Goal: Information Seeking & Learning: Find specific fact

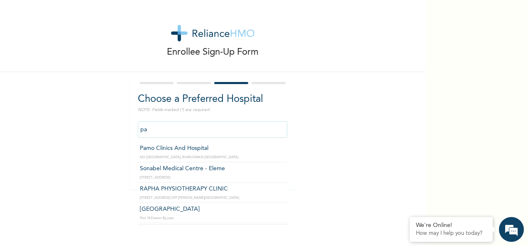
type input "p"
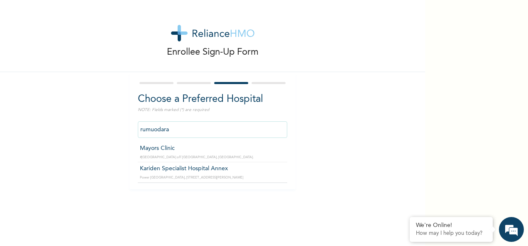
type input "Kariden Specialist Hospital Annex"
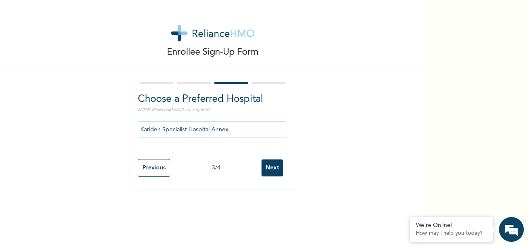
click at [271, 167] on input "Next" at bounding box center [272, 168] width 22 height 17
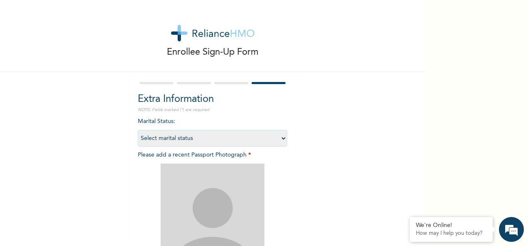
click at [221, 144] on select "Select marital status [DEMOGRAPHIC_DATA] Married [DEMOGRAPHIC_DATA] Widow/[DEMO…" at bounding box center [212, 138] width 149 height 17
select select "1"
click at [138, 130] on select "Select marital status [DEMOGRAPHIC_DATA] Married [DEMOGRAPHIC_DATA] Widow/[DEMO…" at bounding box center [212, 138] width 149 height 17
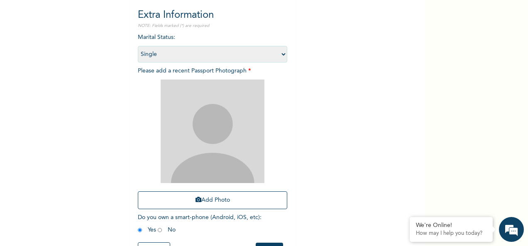
scroll to position [85, 0]
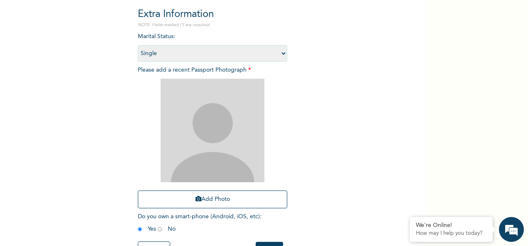
click at [212, 203] on button "Add Photo" at bounding box center [212, 200] width 149 height 18
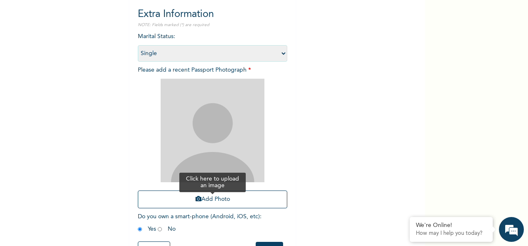
click at [210, 206] on button "Add Photo" at bounding box center [212, 200] width 149 height 18
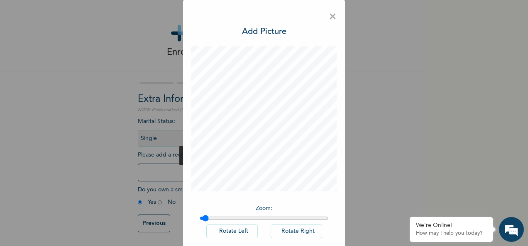
type input "1"
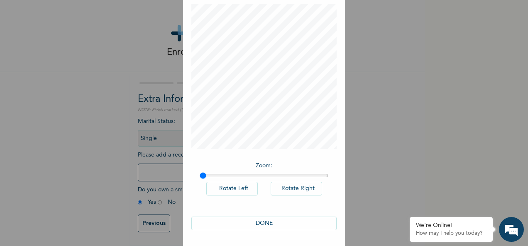
scroll to position [0, 0]
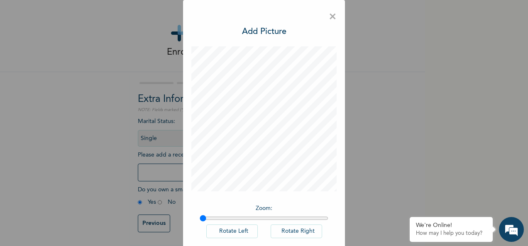
click at [329, 17] on span "×" at bounding box center [333, 16] width 8 height 17
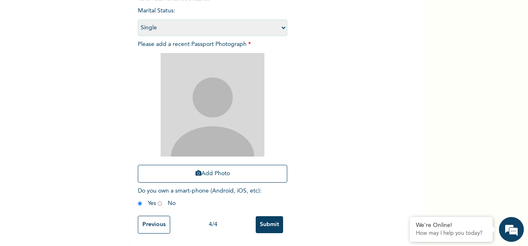
scroll to position [118, 0]
click at [219, 170] on button "Add Photo" at bounding box center [212, 174] width 149 height 18
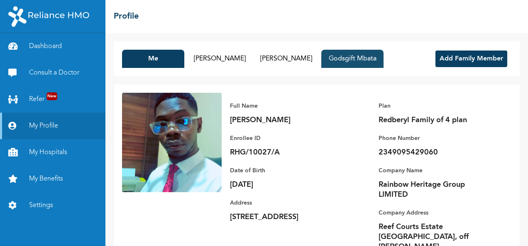
click at [383, 60] on button "Godsgift Mbata" at bounding box center [352, 59] width 62 height 18
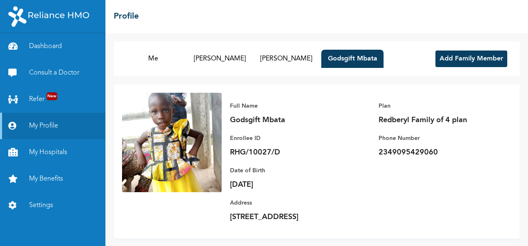
click at [464, 58] on button "Add Family Member" at bounding box center [471, 59] width 72 height 17
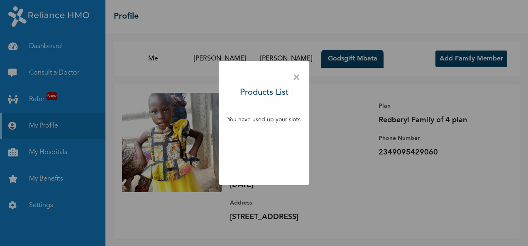
click at [350, 88] on div "× Products List You have used up your slots" at bounding box center [264, 123] width 528 height 246
click at [294, 75] on span "×" at bounding box center [297, 77] width 8 height 17
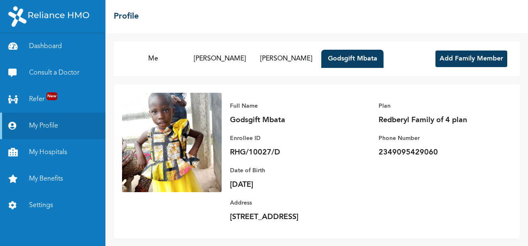
scroll to position [29, 0]
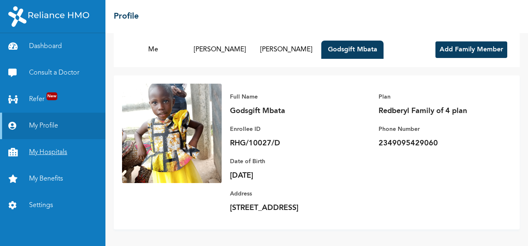
click at [53, 150] on link "My Hospitals" at bounding box center [52, 152] width 105 height 27
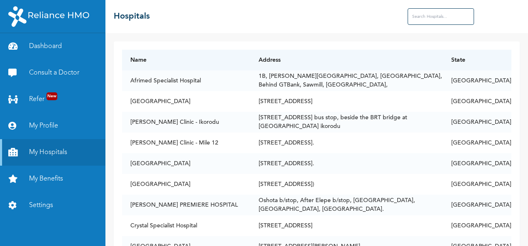
click at [427, 14] on input "text" at bounding box center [440, 16] width 66 height 17
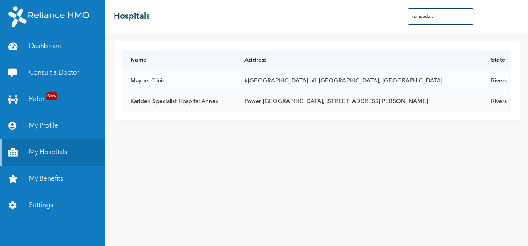
type input "rumuodara"
click at [133, 99] on td "Kariden Specialist Hospital Annex" at bounding box center [179, 101] width 114 height 21
drag, startPoint x: 130, startPoint y: 100, endPoint x: 219, endPoint y: 109, distance: 88.8
click at [219, 109] on td "Kariden Specialist Hospital Annex" at bounding box center [179, 101] width 114 height 21
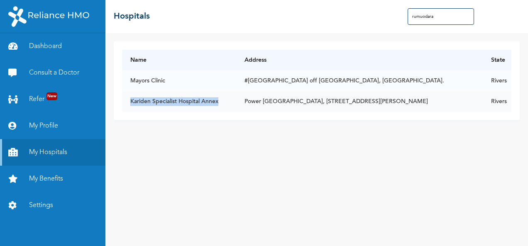
drag, startPoint x: 130, startPoint y: 100, endPoint x: 221, endPoint y: 100, distance: 90.5
click at [221, 100] on td "Kariden Specialist Hospital Annex" at bounding box center [179, 101] width 114 height 21
copy td "Kariden Specialist Hospital Annex"
drag, startPoint x: 231, startPoint y: 101, endPoint x: 478, endPoint y: 103, distance: 246.9
click at [478, 103] on td "Power [GEOGRAPHIC_DATA], [STREET_ADDRESS][PERSON_NAME]" at bounding box center [359, 101] width 246 height 21
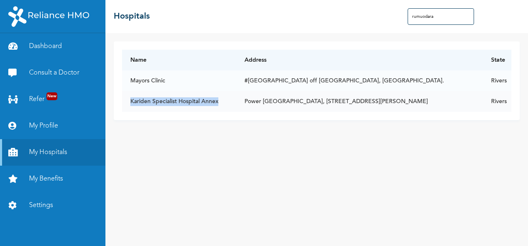
copy td "Power [GEOGRAPHIC_DATA], [STREET_ADDRESS][PERSON_NAME]"
click at [47, 53] on link "Dashboard" at bounding box center [52, 46] width 105 height 27
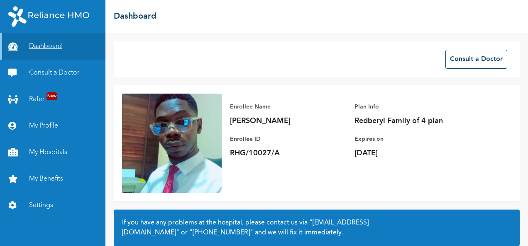
click at [51, 56] on link "Dashboard" at bounding box center [52, 46] width 105 height 27
click at [51, 128] on link "My Profile" at bounding box center [52, 126] width 105 height 27
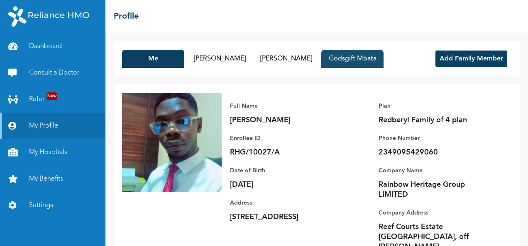
click at [383, 61] on button "Godsgift Mbata" at bounding box center [352, 59] width 62 height 18
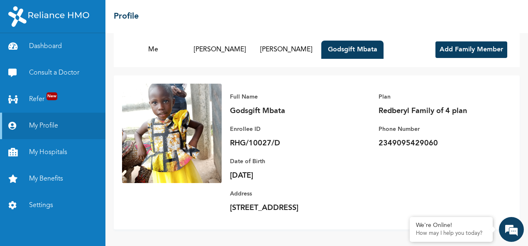
scroll to position [22, 0]
drag, startPoint x: 230, startPoint y: 128, endPoint x: 288, endPoint y: 131, distance: 58.6
click at [288, 139] on p "RHG/10027/D" at bounding box center [288, 144] width 116 height 10
copy p "RHG/10027/D"
